Goal: Information Seeking & Learning: Check status

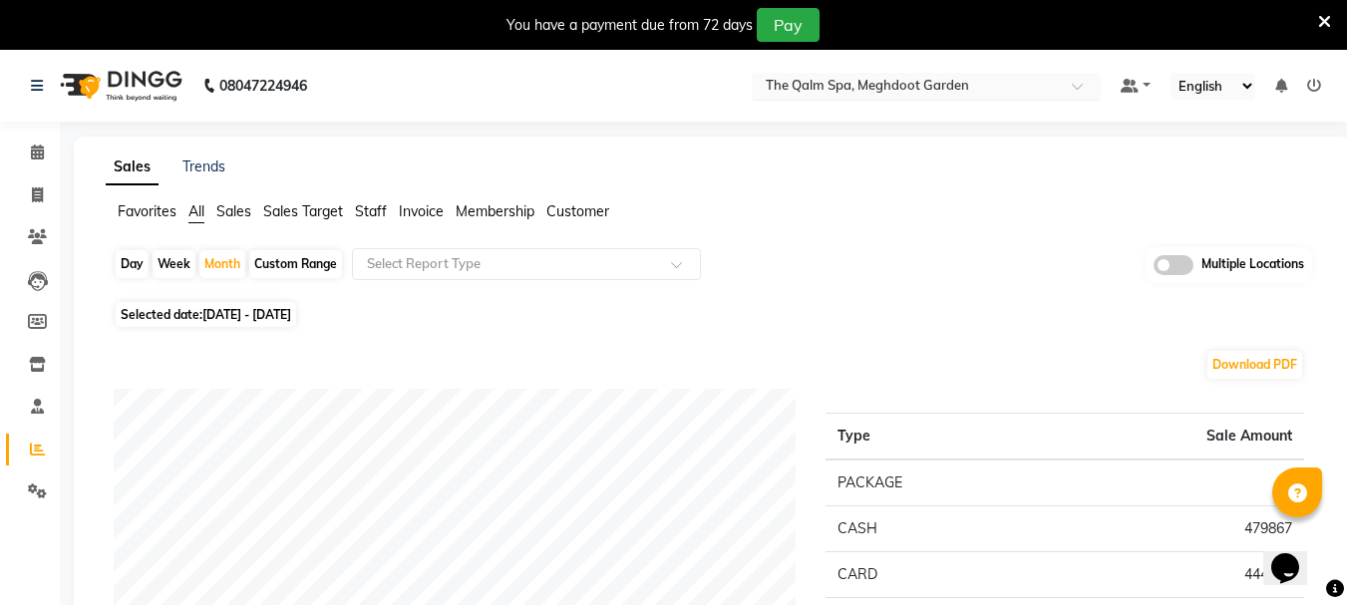
click at [941, 88] on input "text" at bounding box center [906, 88] width 289 height 20
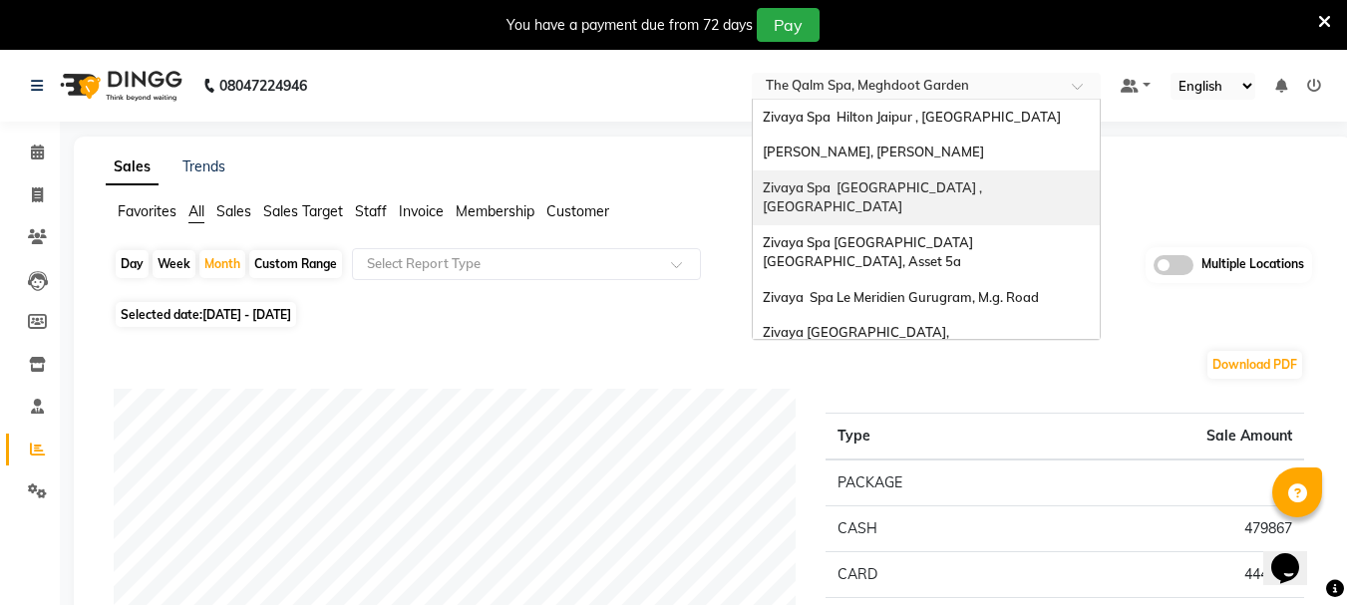
click at [883, 187] on span "Zivaya Spa [GEOGRAPHIC_DATA] , [GEOGRAPHIC_DATA]" at bounding box center [874, 197] width 222 height 36
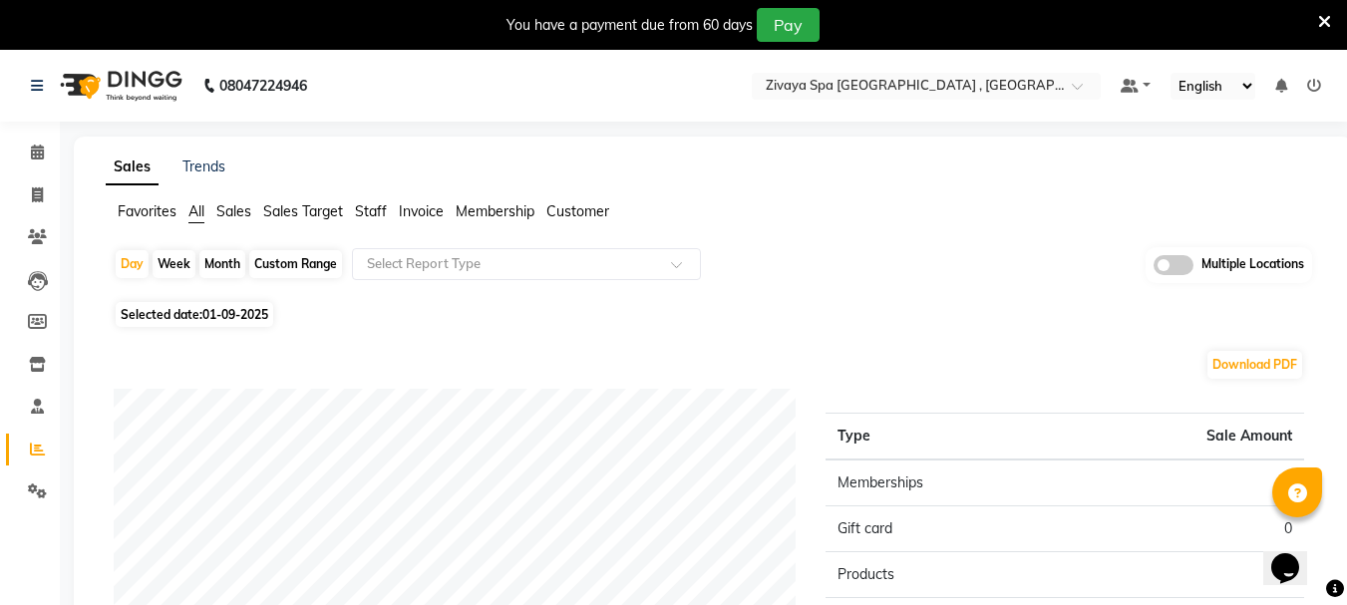
click at [292, 271] on div "Custom Range" at bounding box center [295, 264] width 93 height 28
select select "9"
select select "2025"
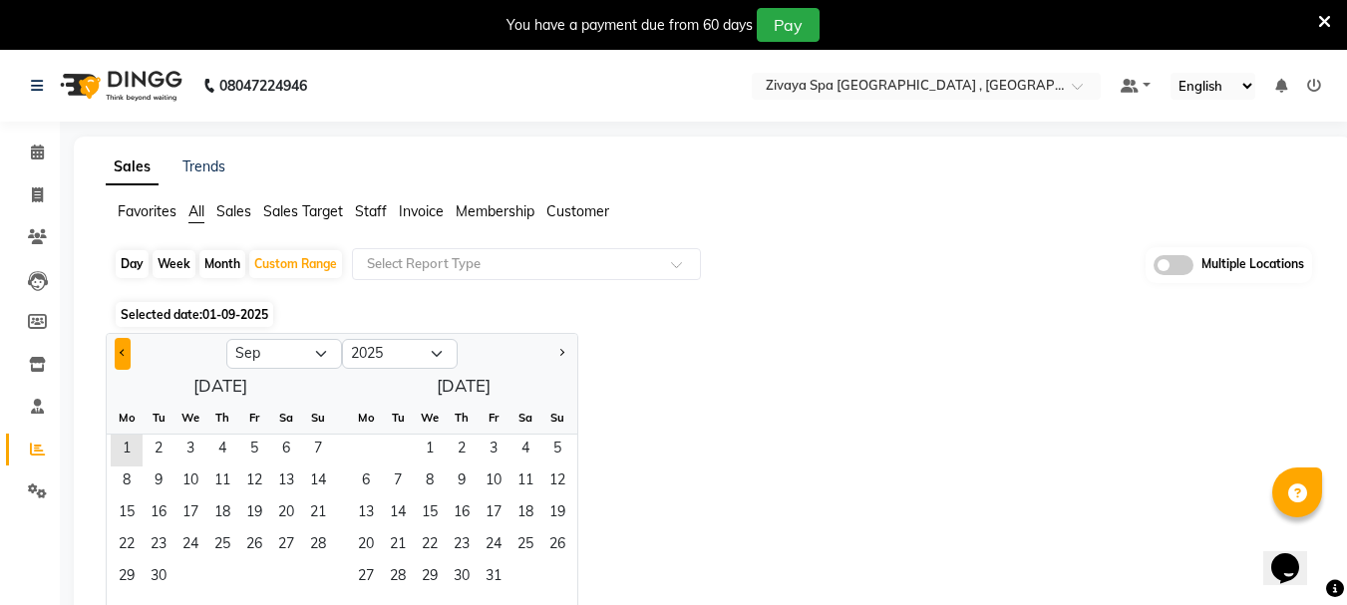
click at [118, 355] on button "Previous month" at bounding box center [123, 354] width 16 height 32
select select "8"
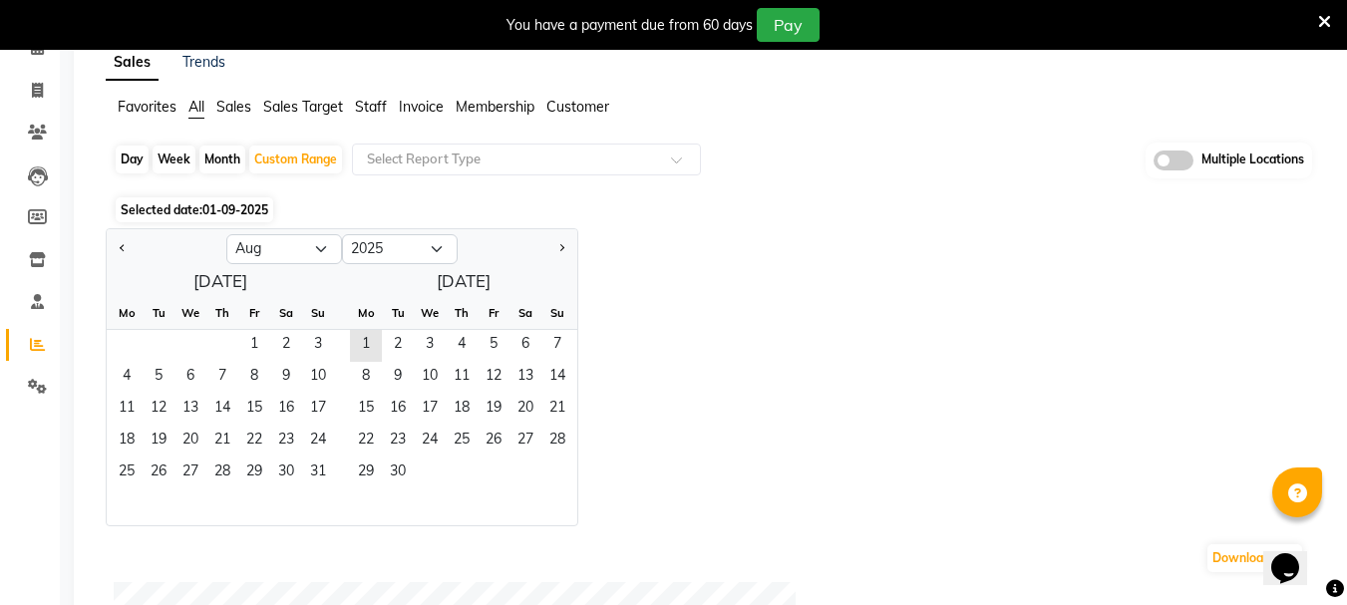
scroll to position [199, 0]
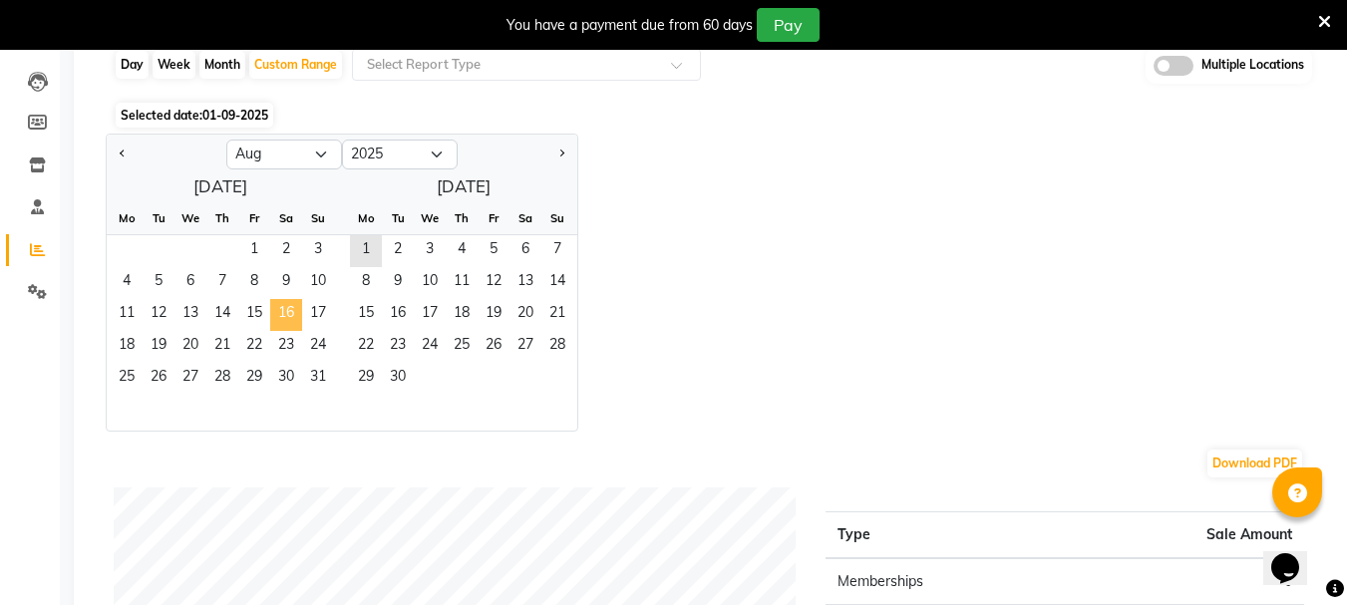
click at [285, 318] on span "16" at bounding box center [286, 315] width 32 height 32
click at [316, 378] on span "31" at bounding box center [318, 379] width 32 height 32
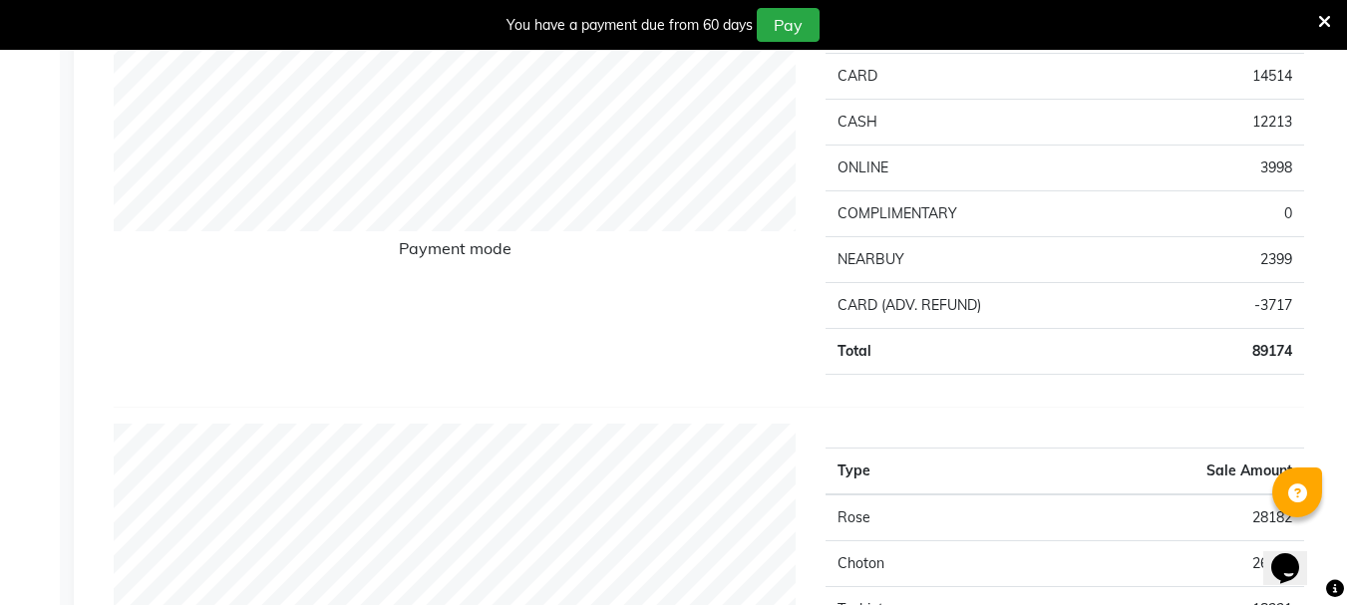
scroll to position [399, 0]
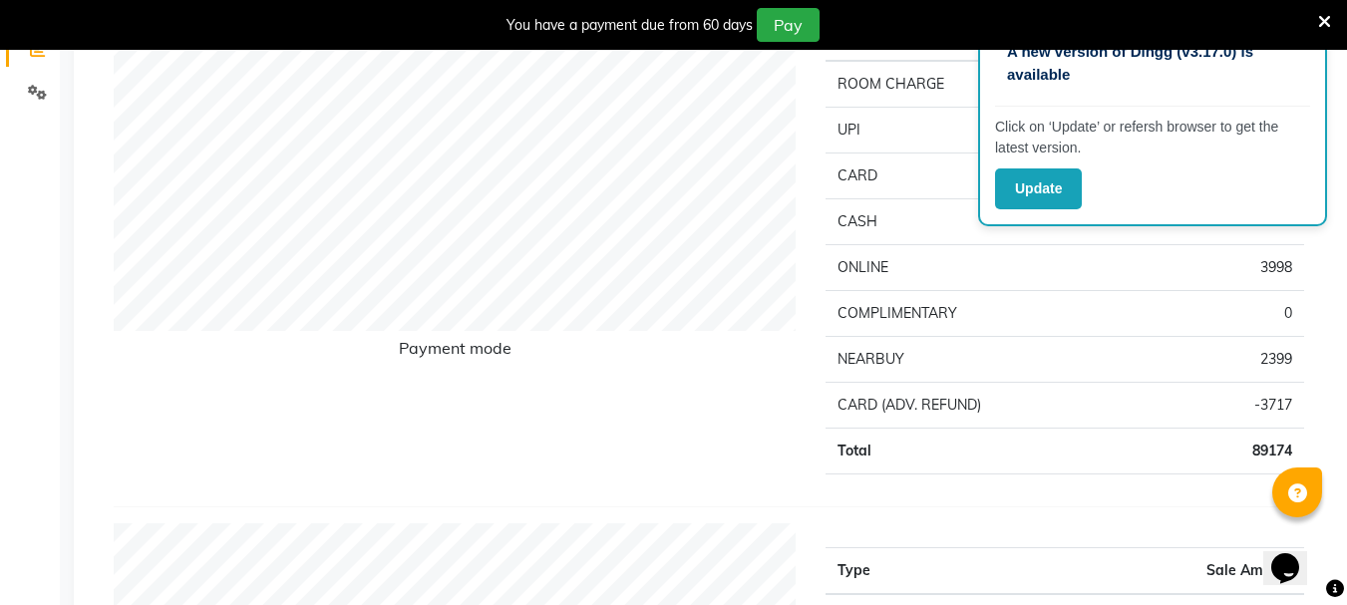
click at [636, 448] on div "Payment mode" at bounding box center [455, 240] width 712 height 500
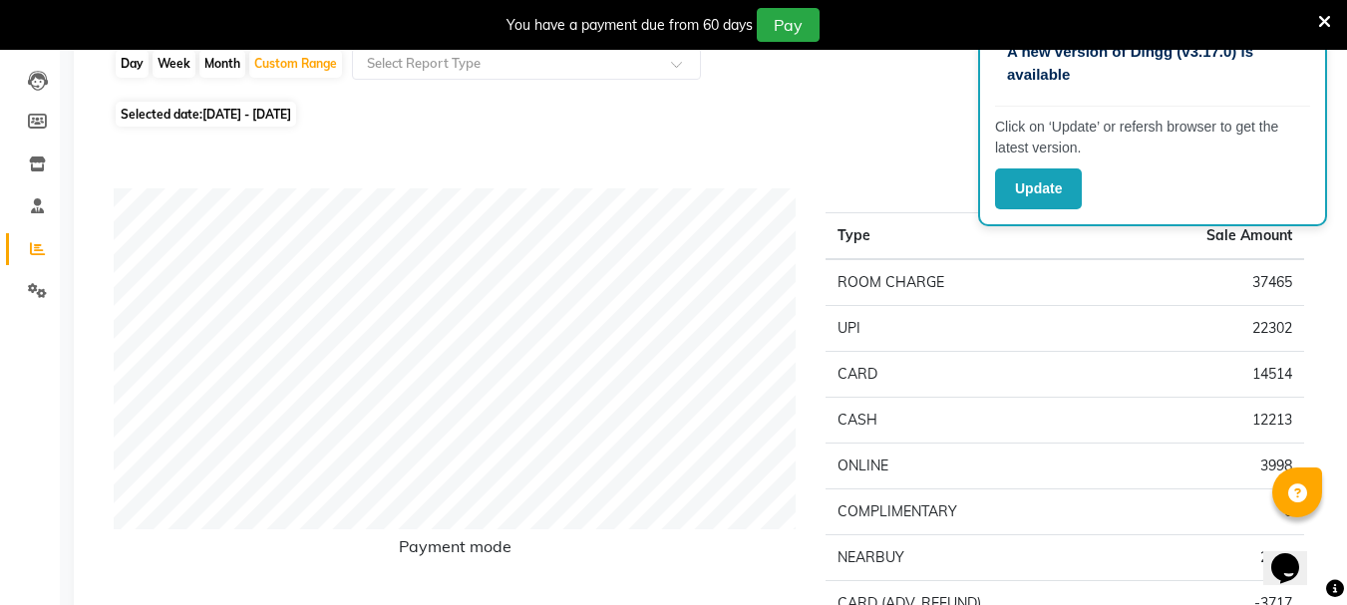
scroll to position [199, 0]
click at [1053, 168] on button "Update" at bounding box center [1038, 188] width 87 height 41
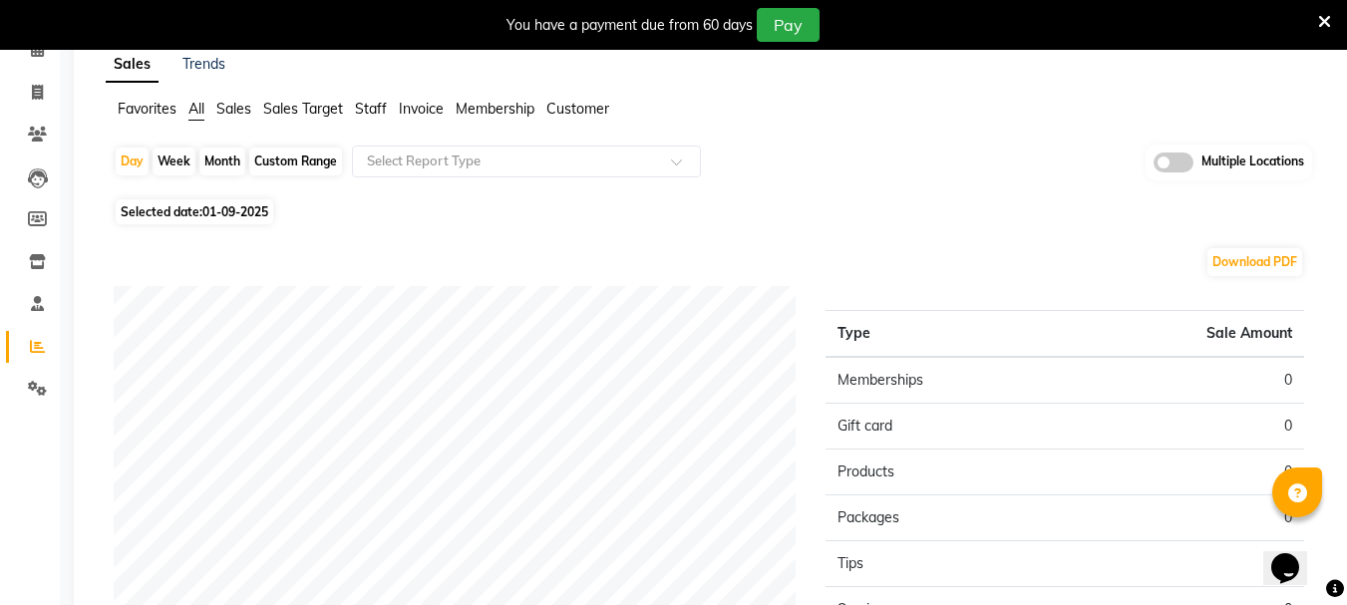
scroll to position [100, 0]
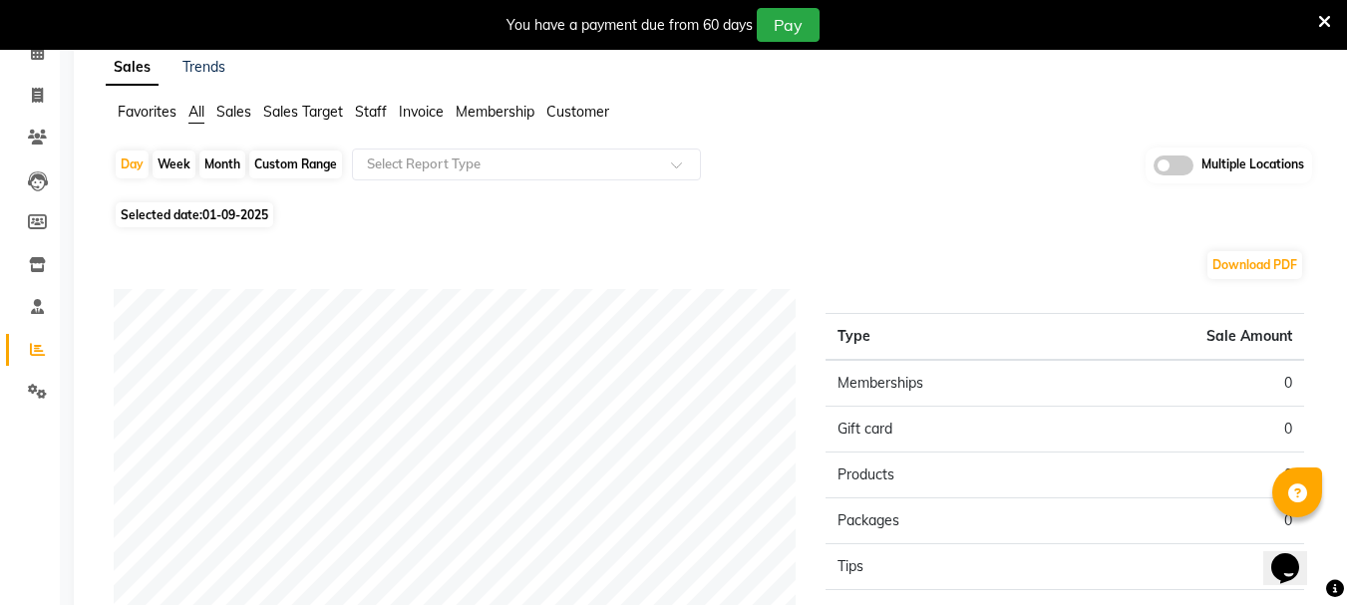
click at [267, 167] on div "Custom Range" at bounding box center [295, 165] width 93 height 28
select select "9"
select select "2025"
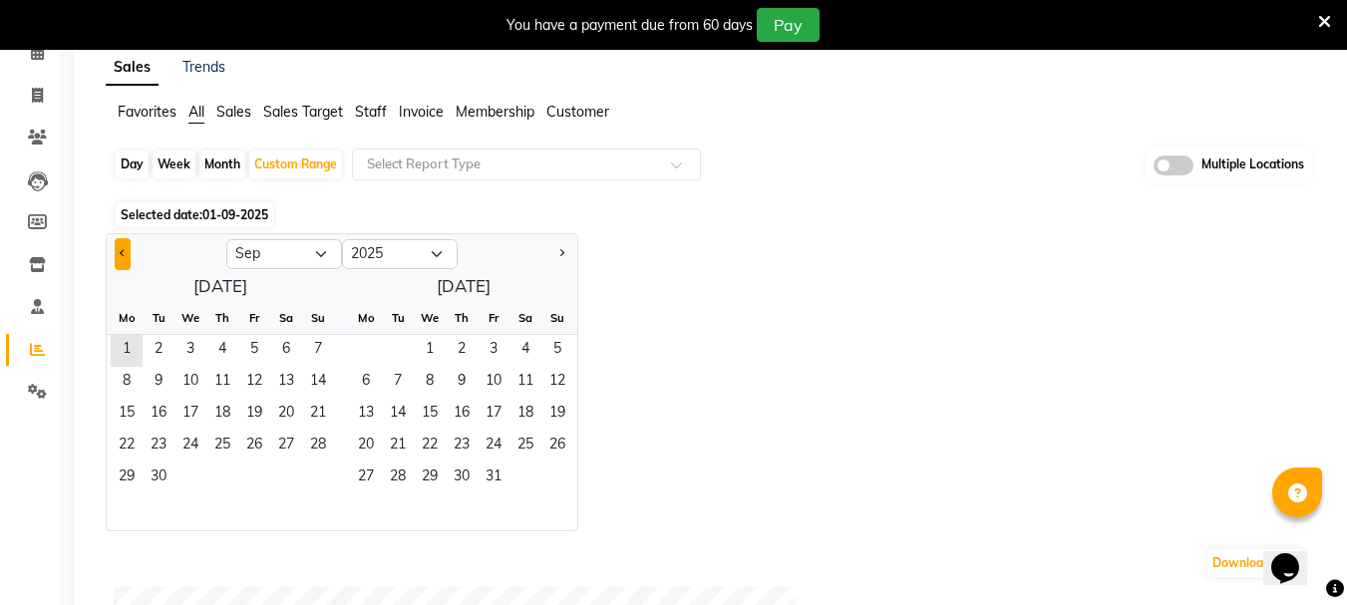
click at [115, 252] on button "Previous month" at bounding box center [123, 254] width 16 height 32
select select "8"
click at [281, 419] on span "16" at bounding box center [286, 415] width 32 height 32
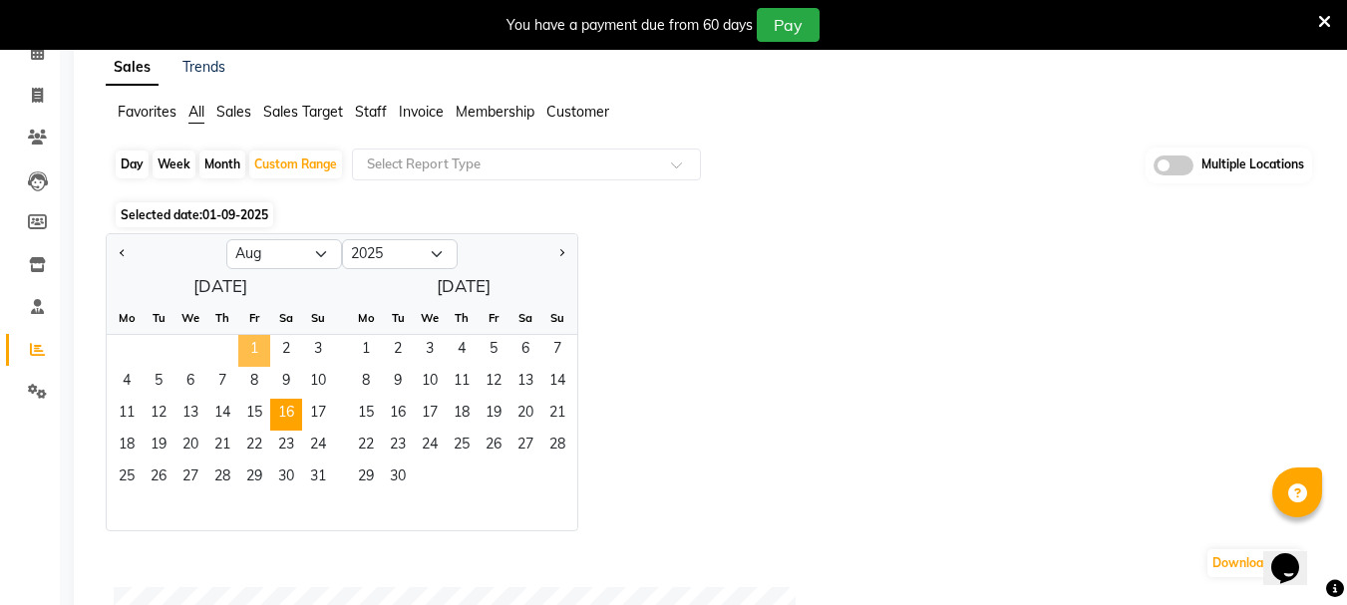
click at [258, 335] on span "1" at bounding box center [254, 351] width 32 height 32
click at [264, 401] on span "15" at bounding box center [254, 415] width 32 height 32
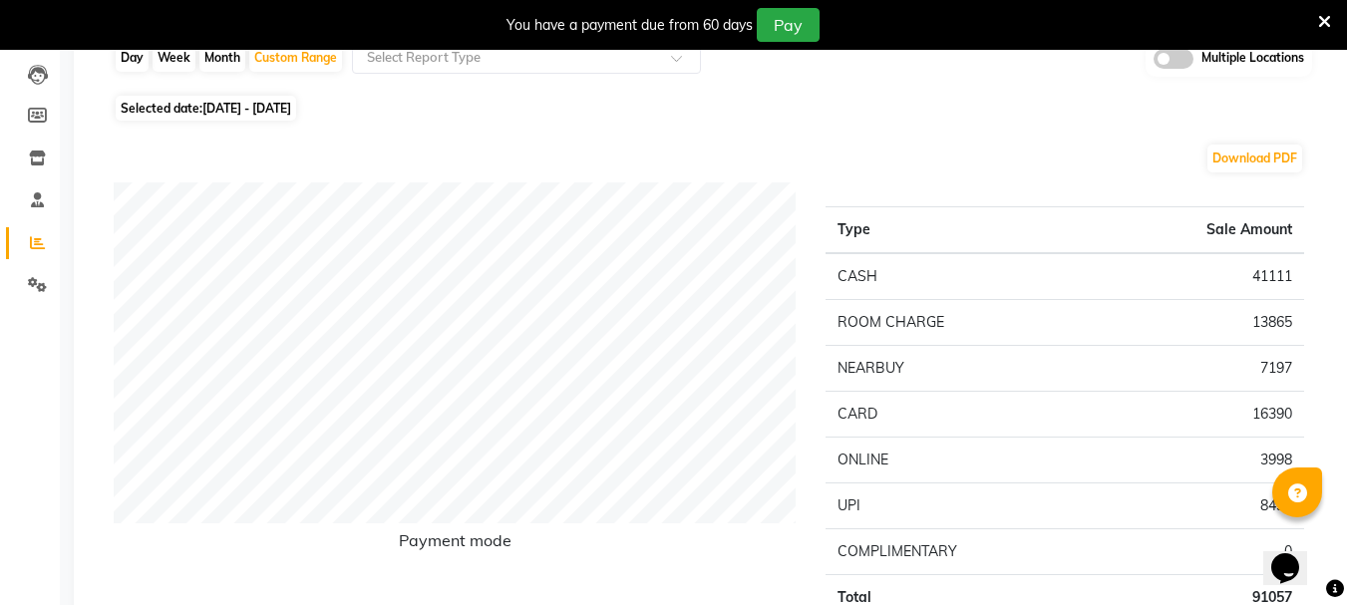
scroll to position [199, 0]
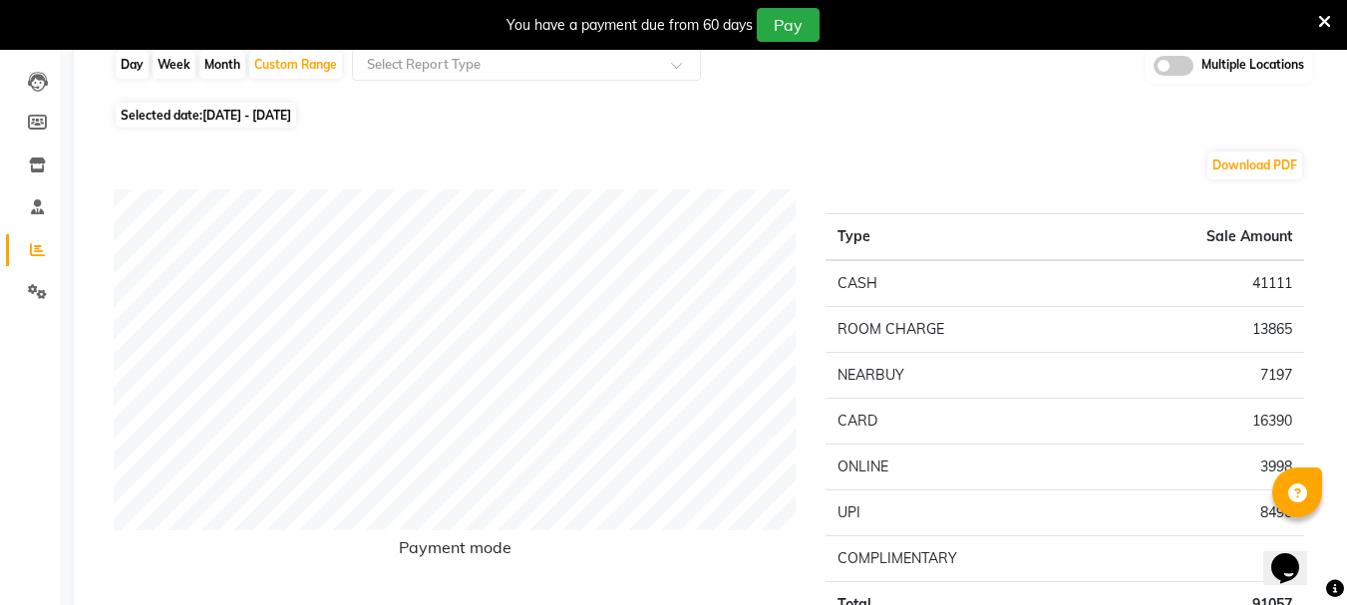
click at [266, 103] on span "Selected date: 01-08-2025 - 15-08-2025" at bounding box center [206, 115] width 180 height 25
select select "8"
select select "2025"
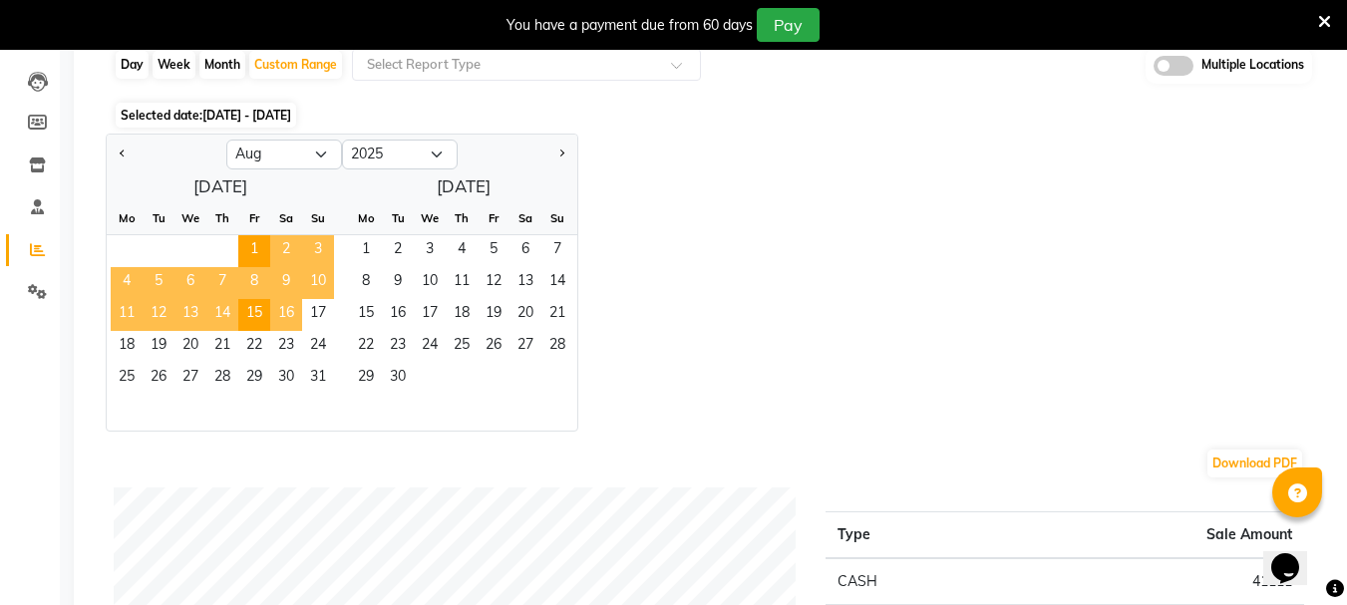
click at [288, 314] on span "16" at bounding box center [286, 315] width 32 height 32
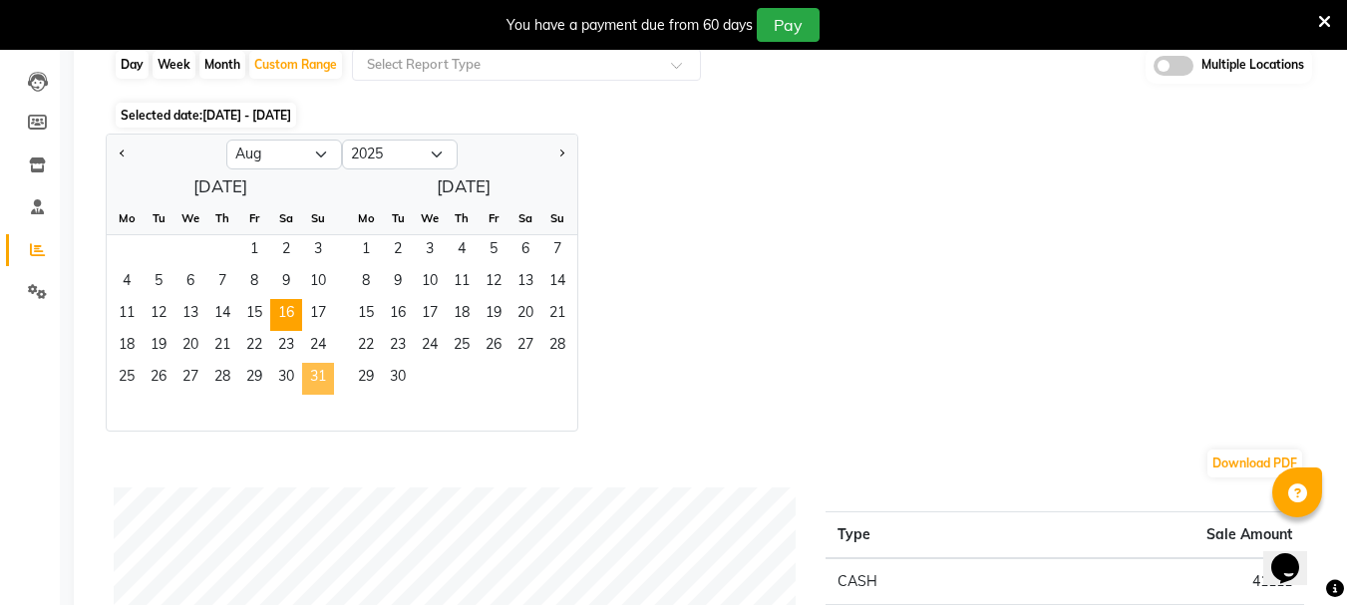
click at [325, 371] on span "31" at bounding box center [318, 379] width 32 height 32
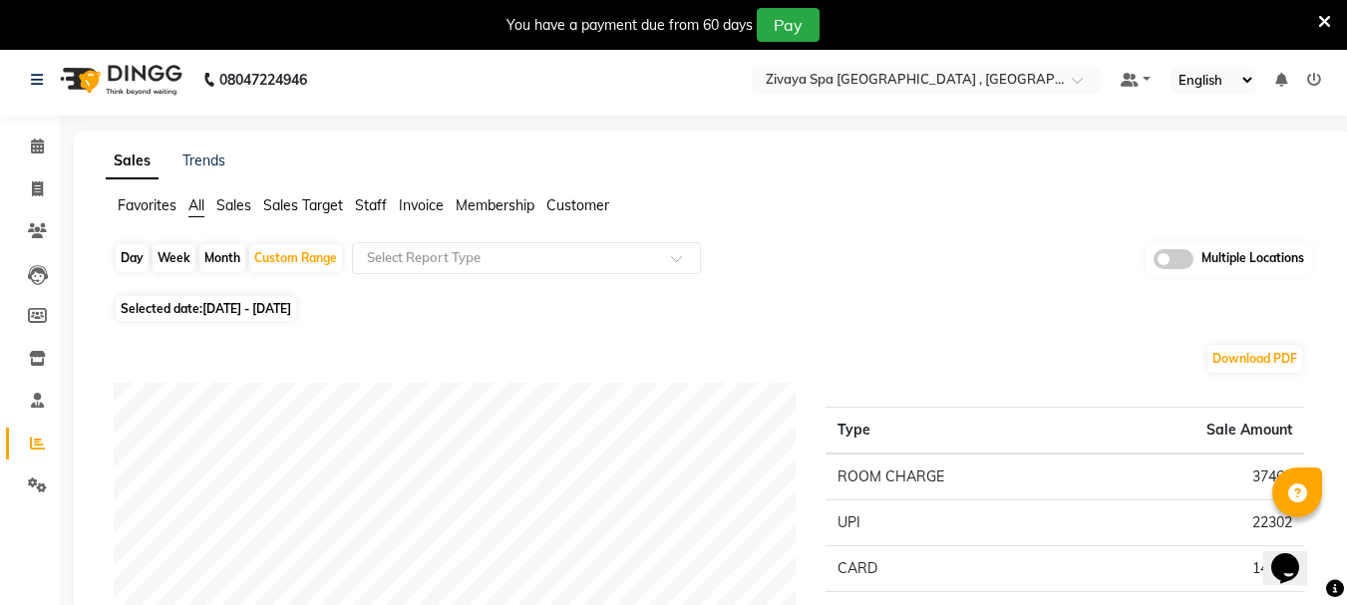
scroll to position [0, 0]
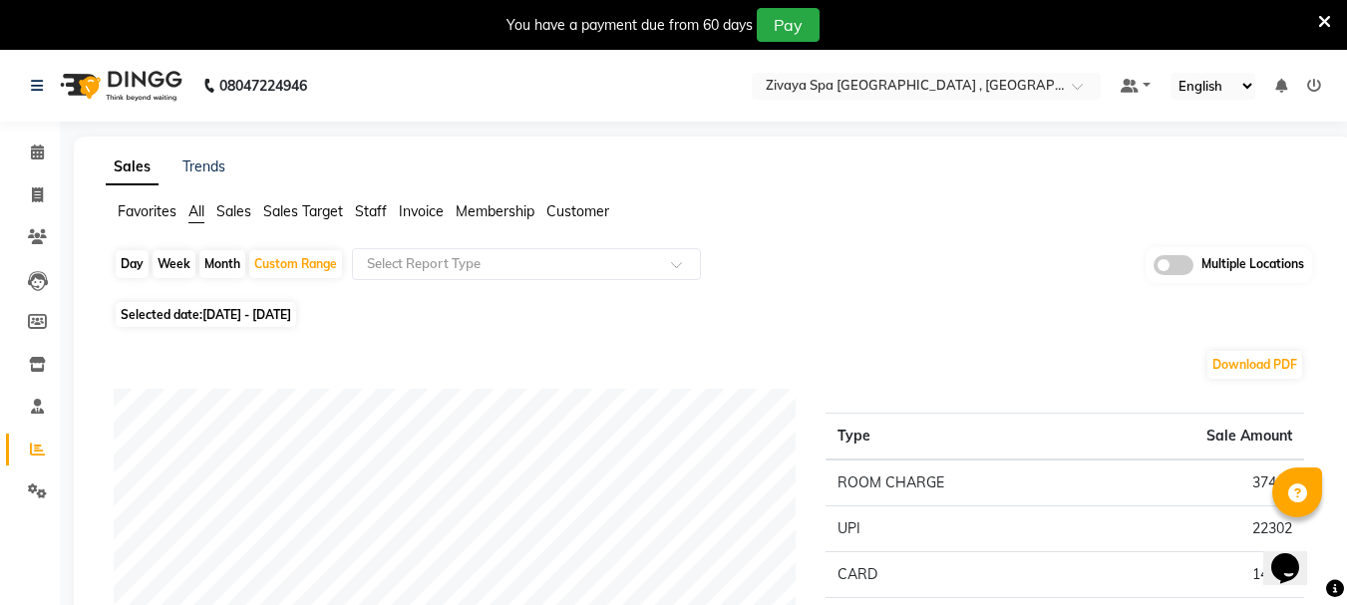
click at [217, 269] on div "Month" at bounding box center [222, 264] width 46 height 28
select select "8"
select select "2025"
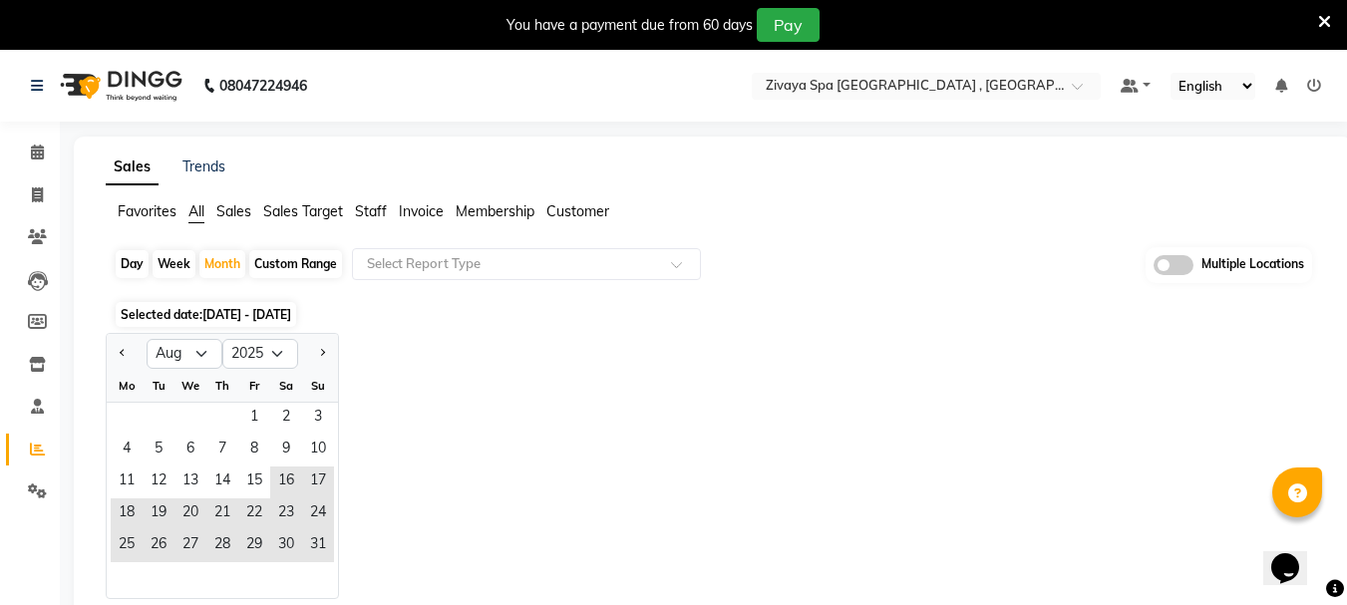
click at [125, 262] on div "Day" at bounding box center [132, 264] width 33 height 28
select select "8"
select select "2025"
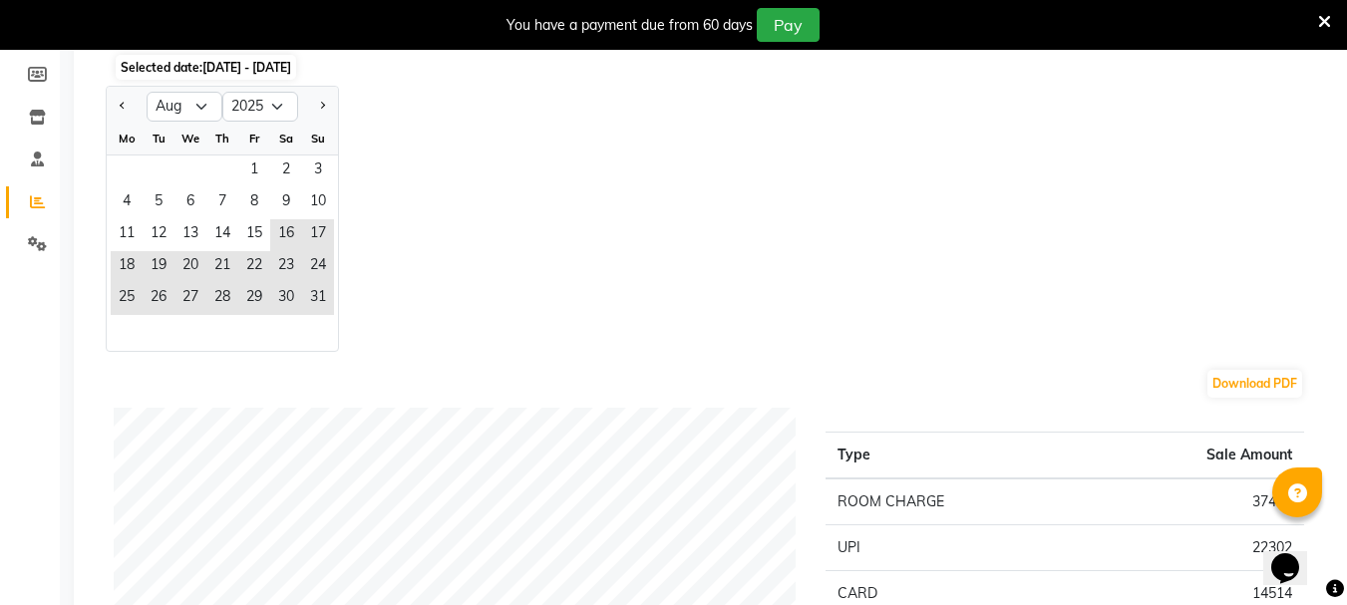
scroll to position [199, 0]
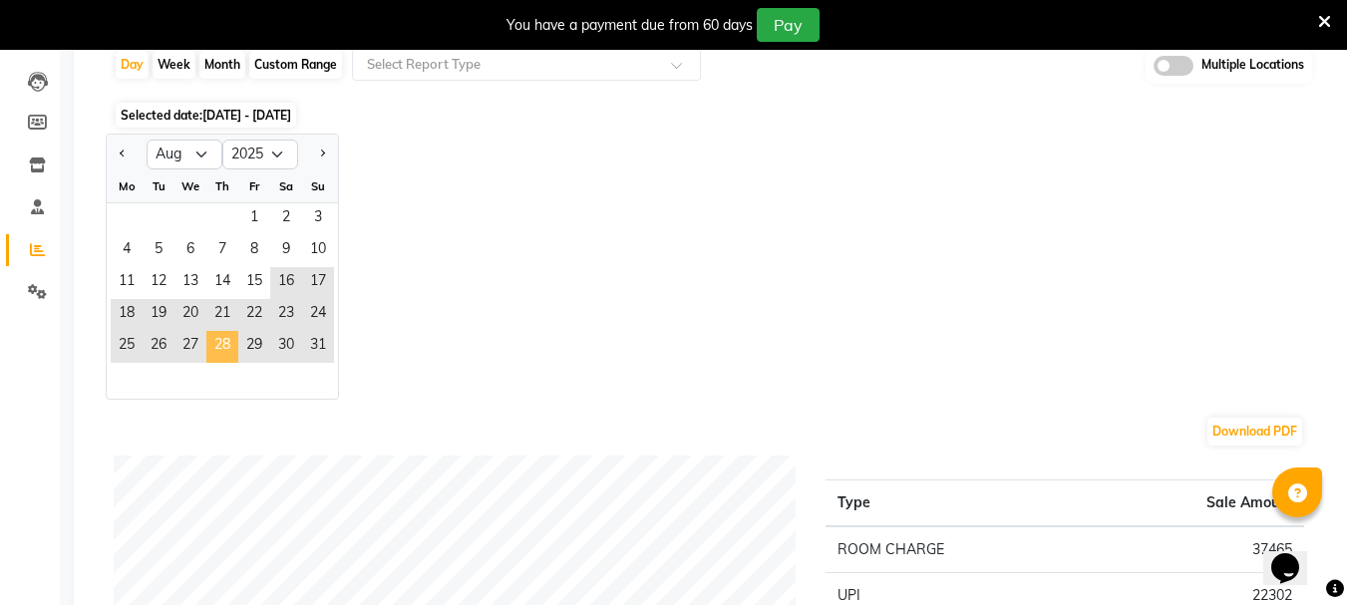
click at [229, 345] on span "28" at bounding box center [222, 347] width 32 height 32
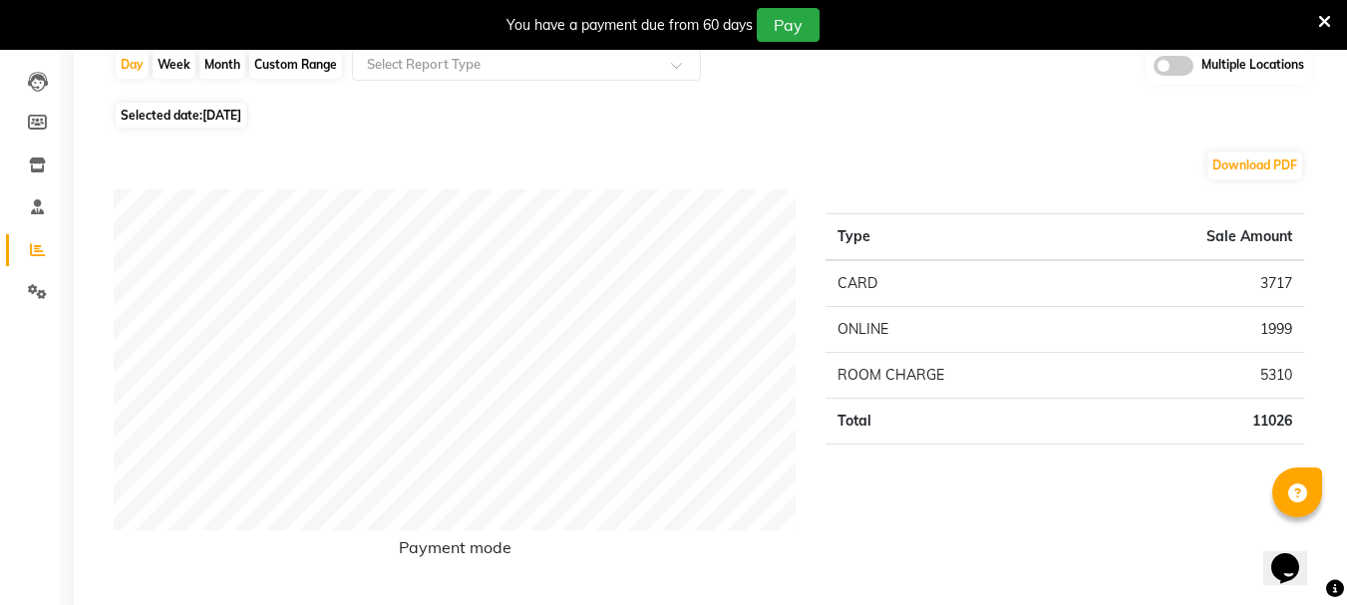
click at [237, 105] on span "Selected date: 28-08-2025" at bounding box center [181, 115] width 131 height 25
select select "8"
select select "2025"
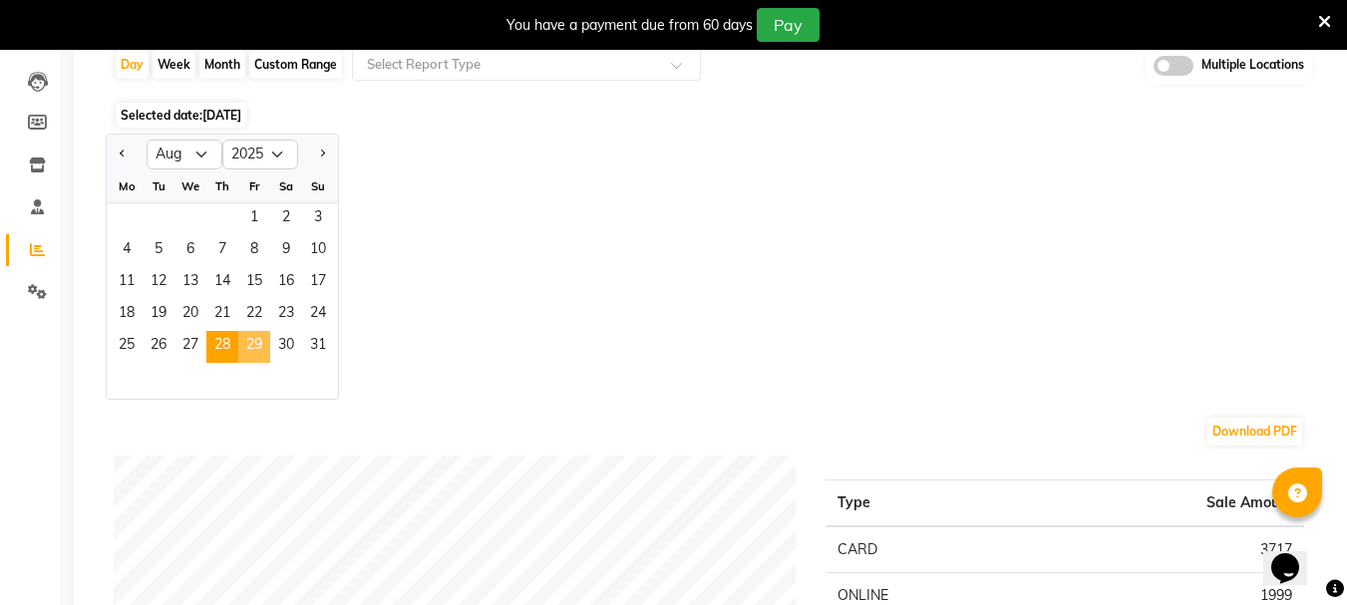
click at [255, 357] on span "29" at bounding box center [254, 347] width 32 height 32
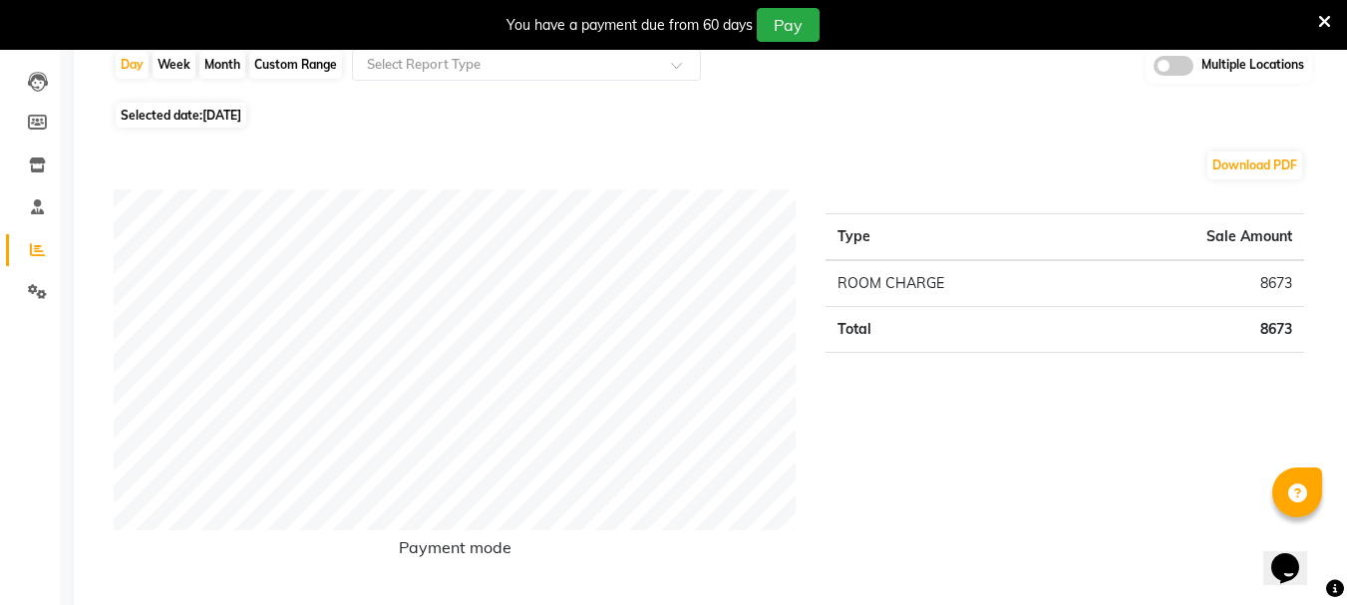
click at [241, 117] on span "29-08-2025" at bounding box center [221, 115] width 39 height 15
select select "8"
select select "2025"
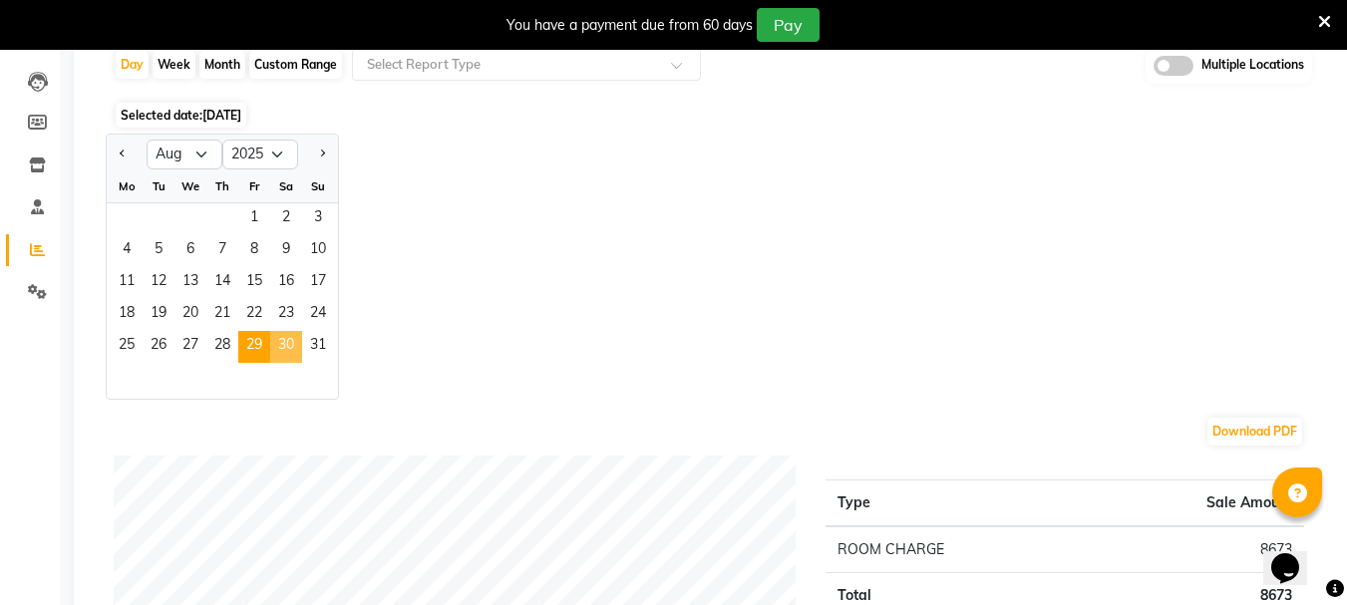
click at [286, 341] on span "30" at bounding box center [286, 347] width 32 height 32
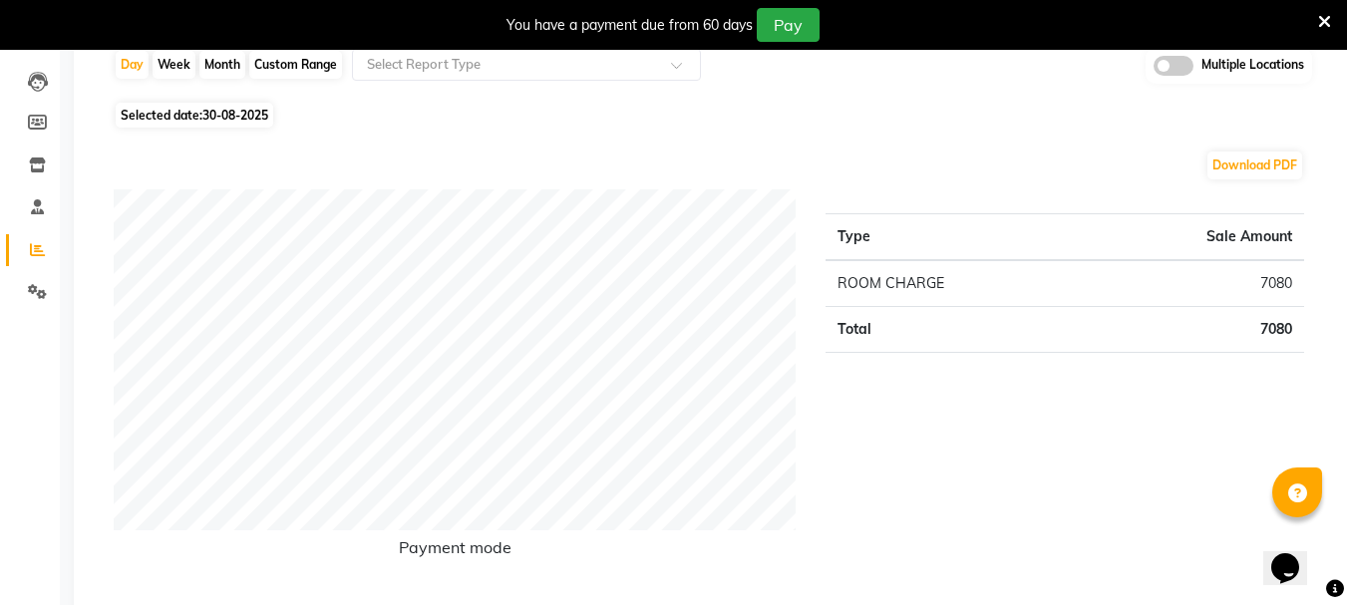
click at [241, 118] on span "30-08-2025" at bounding box center [235, 115] width 66 height 15
select select "8"
select select "2025"
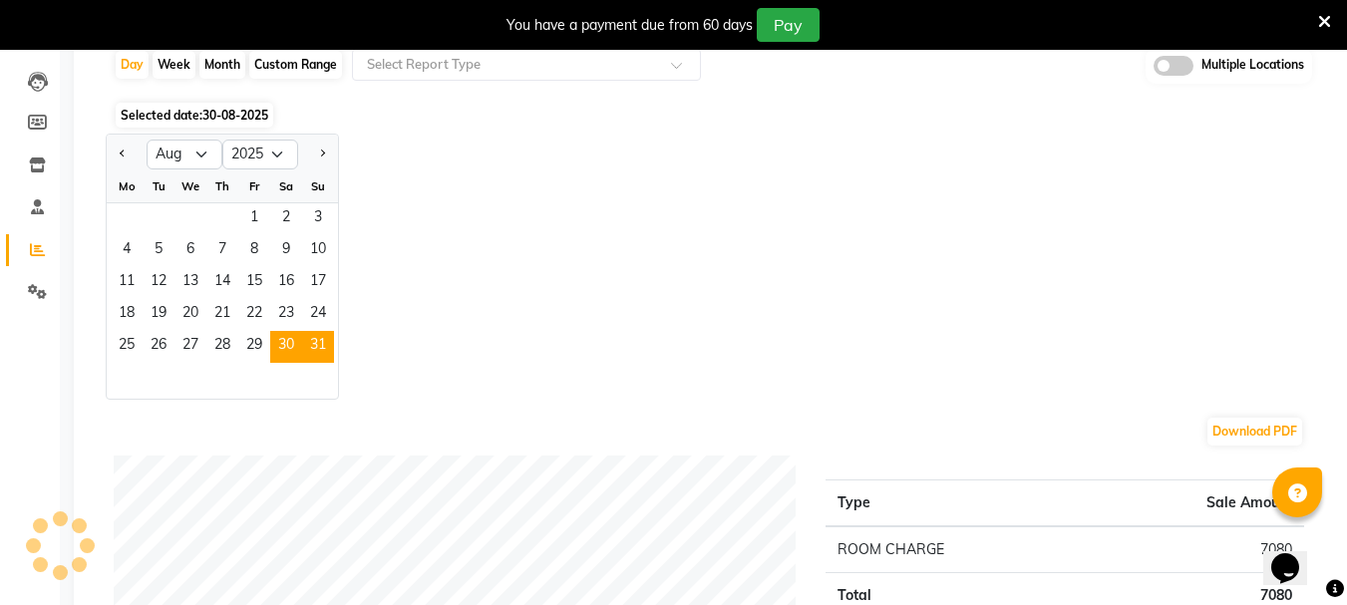
click at [323, 335] on span "31" at bounding box center [318, 347] width 32 height 32
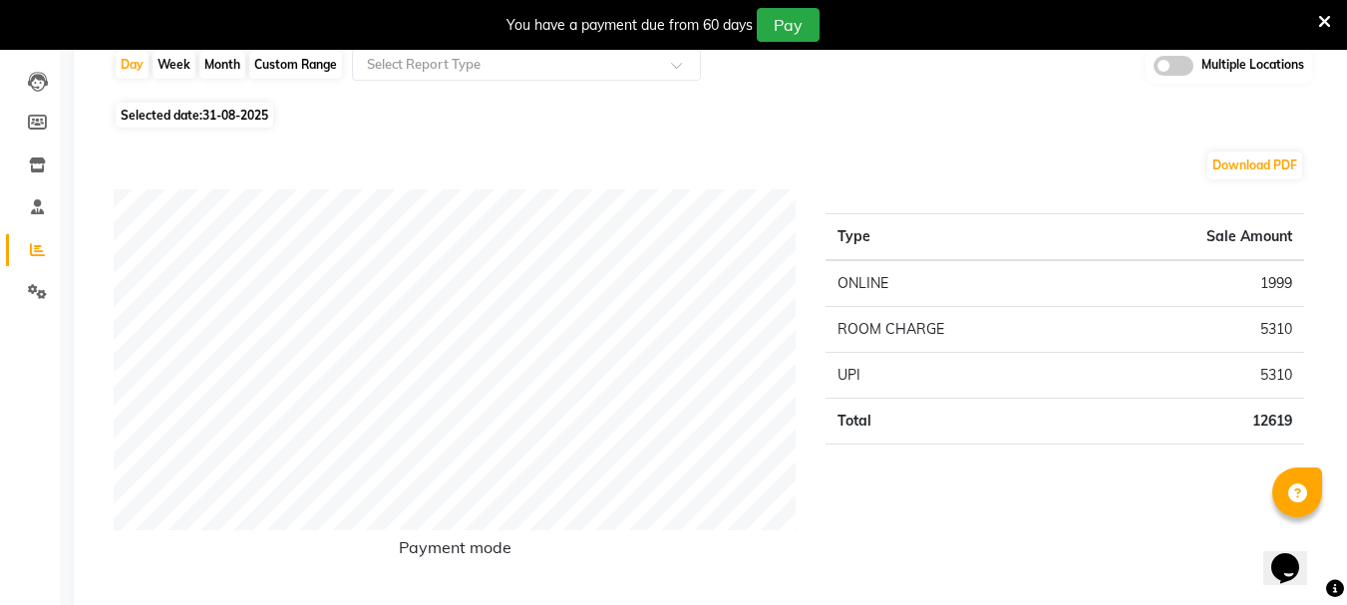
click at [302, 75] on div "Custom Range" at bounding box center [295, 65] width 93 height 28
select select "8"
select select "2025"
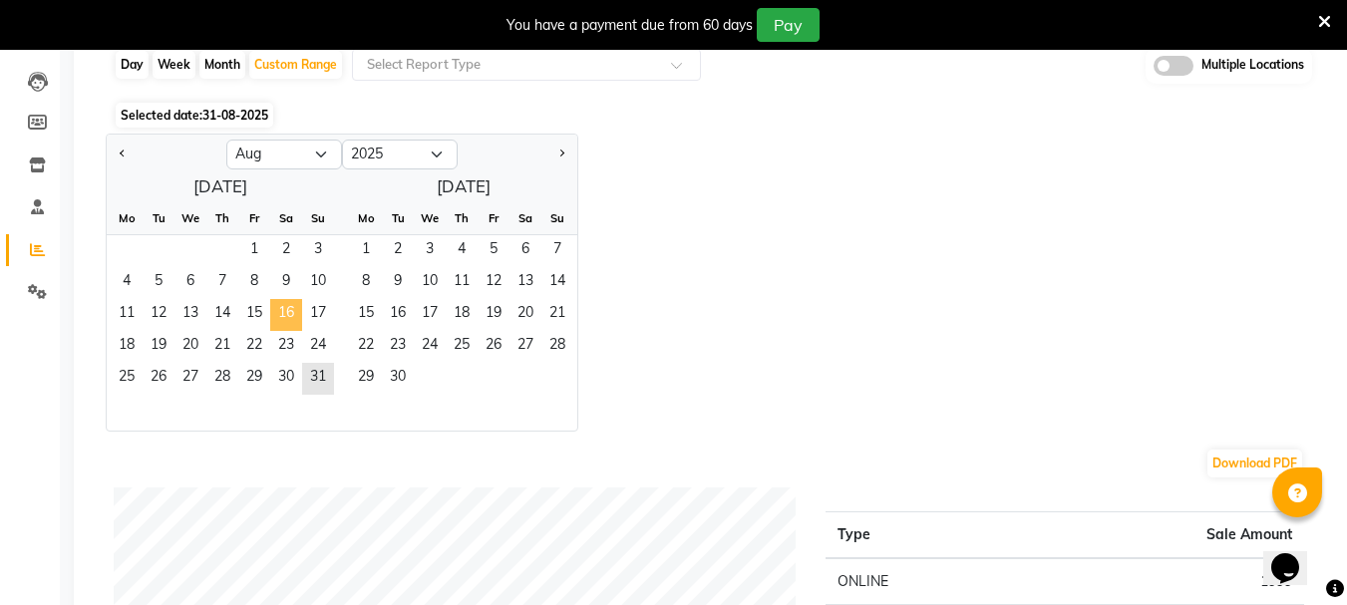
click at [290, 306] on span "16" at bounding box center [286, 315] width 32 height 32
click at [321, 385] on span "31" at bounding box center [318, 379] width 32 height 32
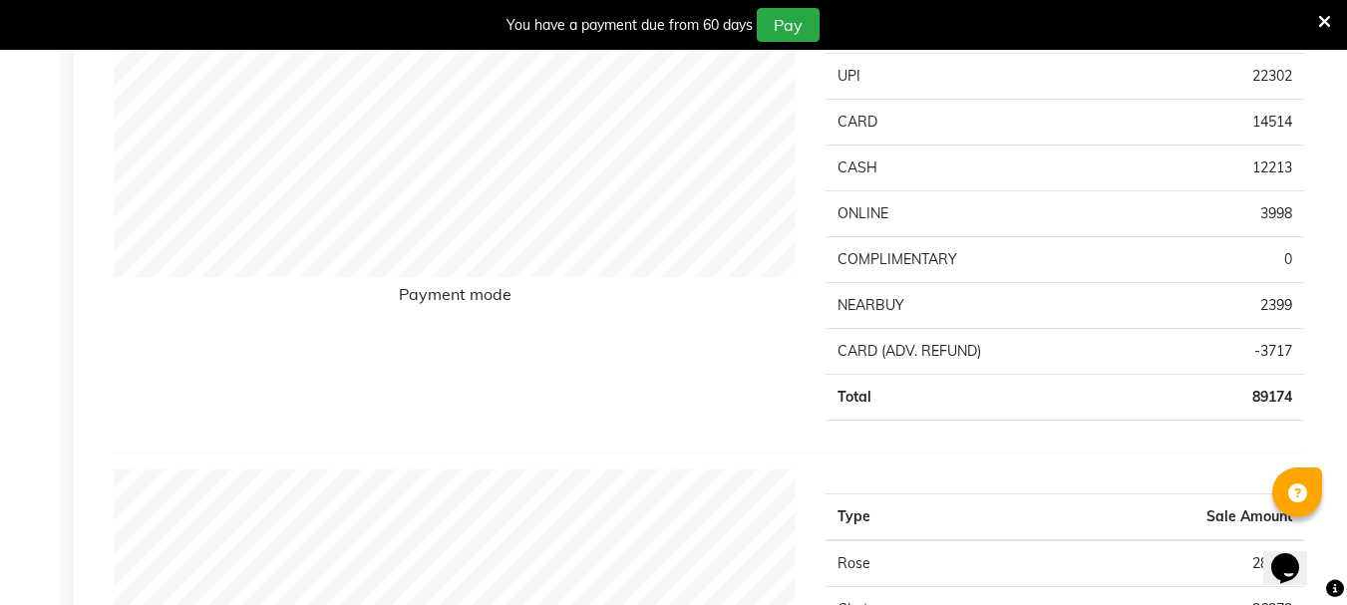
scroll to position [498, 0]
